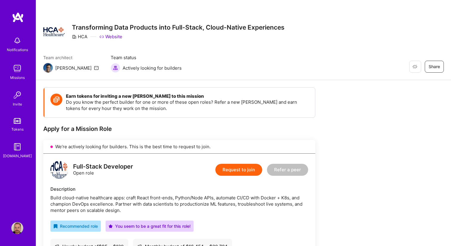
scroll to position [51, 0]
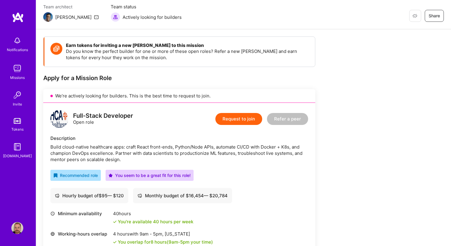
click at [58, 18] on div "[PERSON_NAME]" at bounding box center [73, 17] width 36 height 6
click at [19, 46] on img at bounding box center [17, 41] width 12 height 12
click at [16, 75] on div "Missions" at bounding box center [17, 77] width 15 height 6
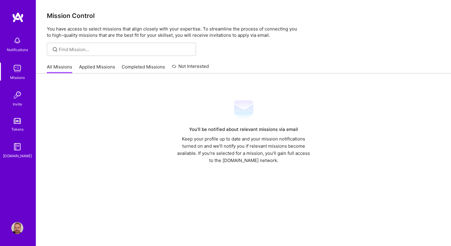
click at [100, 61] on div "All Missions Applied Missions Completed Missions Not Interested" at bounding box center [128, 66] width 162 height 13
click at [127, 64] on link "Completed Missions" at bounding box center [143, 69] width 43 height 10
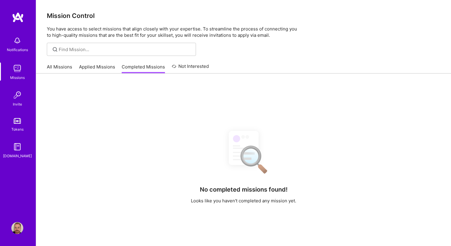
click at [169, 65] on div "All Missions Applied Missions Completed Missions Not Interested" at bounding box center [128, 66] width 162 height 13
click at [178, 65] on link "Not Interested" at bounding box center [190, 68] width 37 height 11
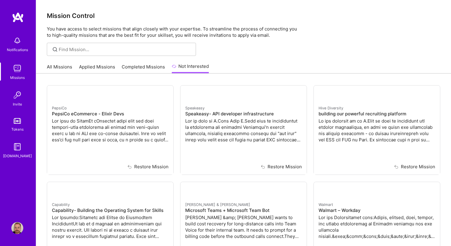
click at [96, 74] on div "PepsiCo PepsiCo eCommerce - Elixir Devs Restore Mission Speakeasy Speakeasy- AP…" at bounding box center [243, 186] width 415 height 227
click at [98, 66] on link "Applied Missions" at bounding box center [97, 69] width 36 height 10
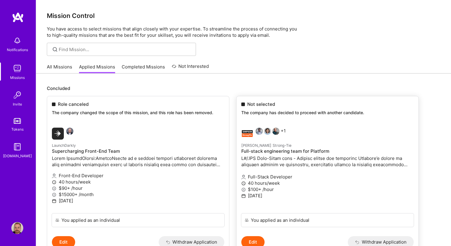
click at [258, 125] on link "+1 [PERSON_NAME] Strong-Tie Full-stack engineering team for Platform Full-Stack…" at bounding box center [328, 168] width 182 height 90
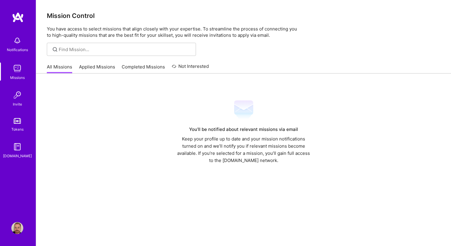
scroll to position [24, 0]
